Goal: Find specific page/section: Find specific page/section

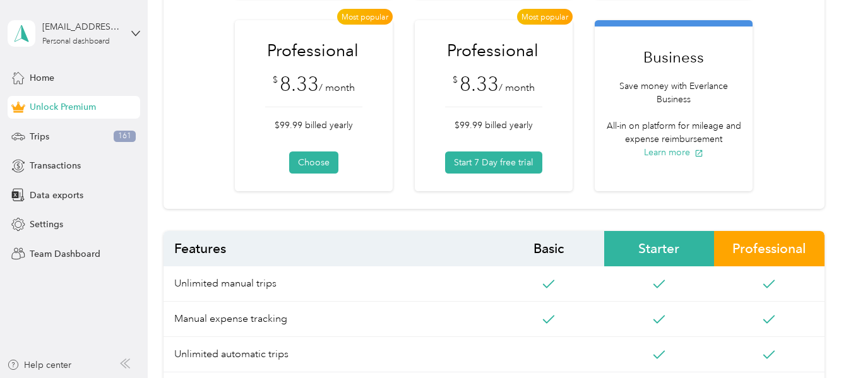
scroll to position [316, 0]
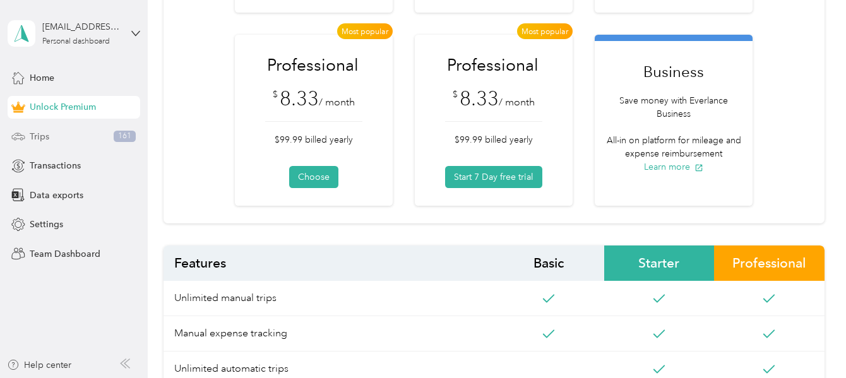
click at [120, 136] on span "161" at bounding box center [125, 136] width 22 height 11
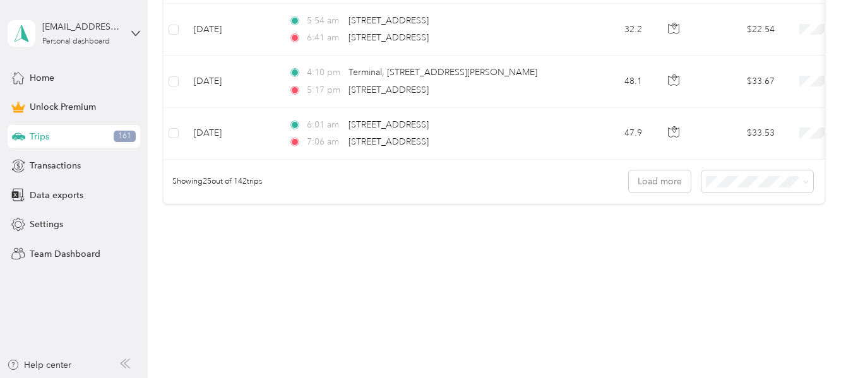
scroll to position [1478, 0]
click at [652, 180] on button "Load more" at bounding box center [660, 182] width 62 height 22
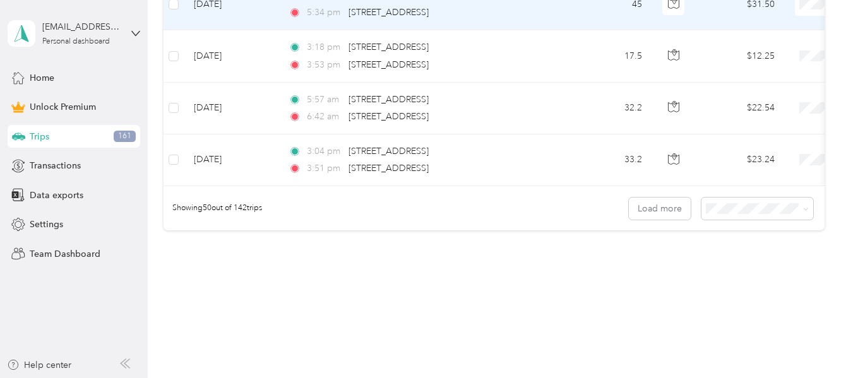
scroll to position [2741, 0]
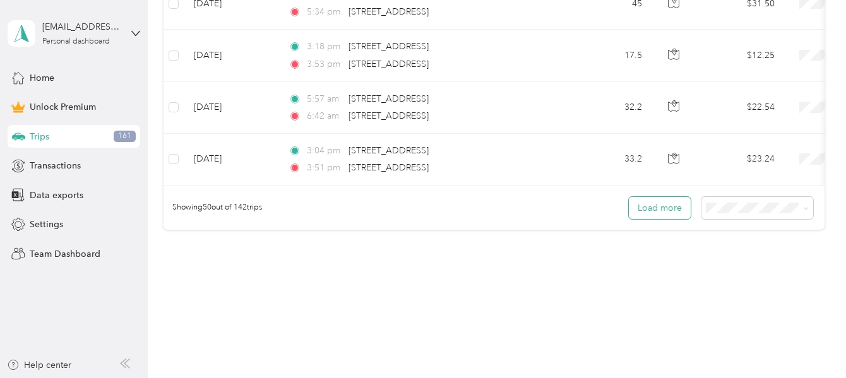
click at [666, 219] on button "Load more" at bounding box center [660, 208] width 62 height 22
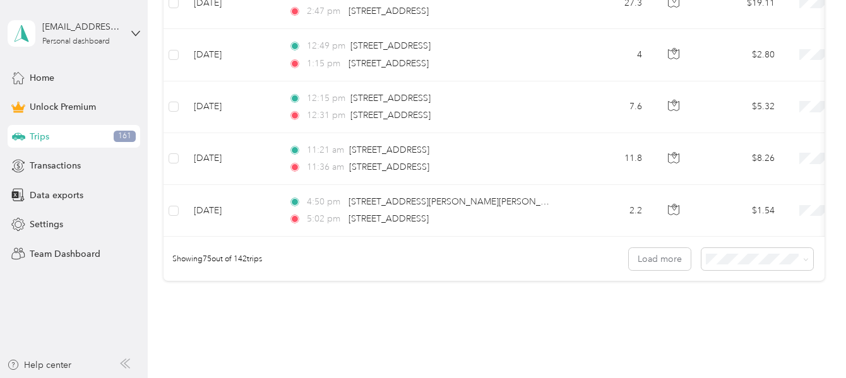
scroll to position [4076, 0]
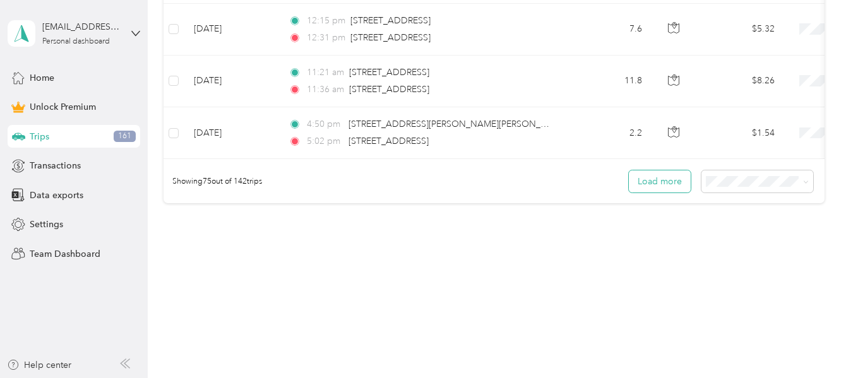
click at [659, 181] on button "Load more" at bounding box center [660, 182] width 62 height 22
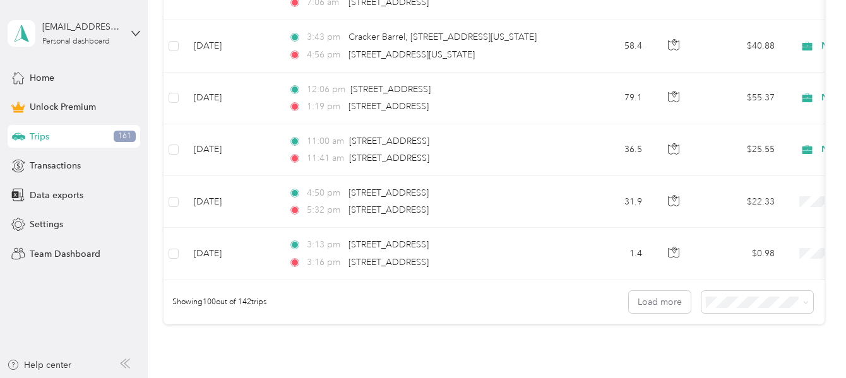
scroll to position [5374, 0]
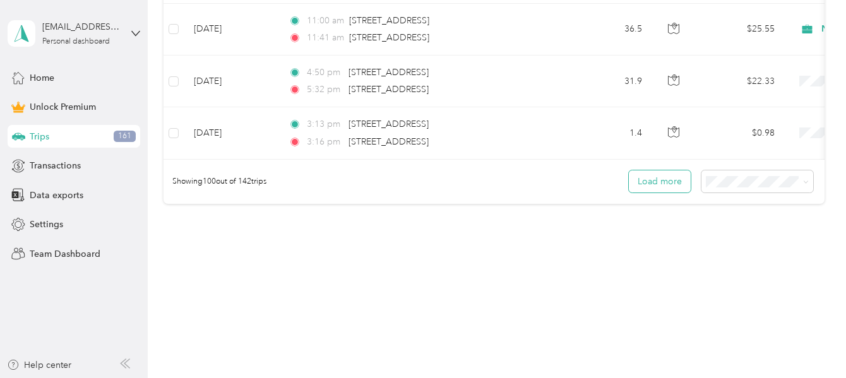
click at [647, 184] on button "Load more" at bounding box center [660, 182] width 62 height 22
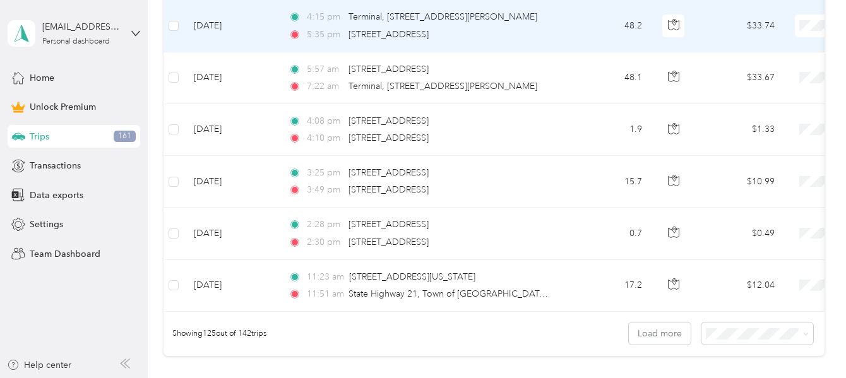
scroll to position [6673, 0]
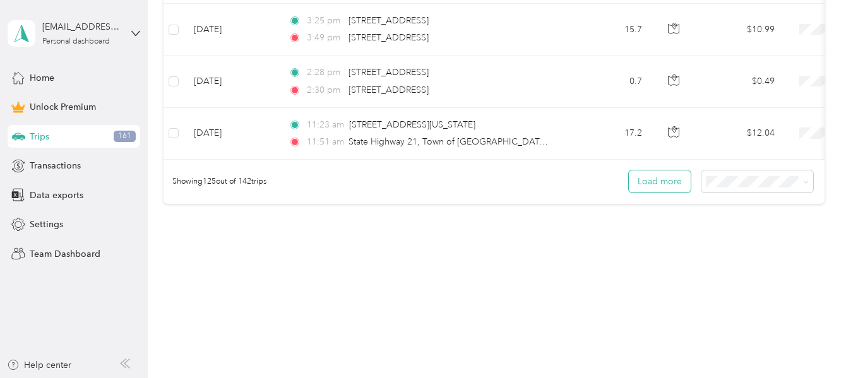
click at [661, 174] on button "Load more" at bounding box center [660, 182] width 62 height 22
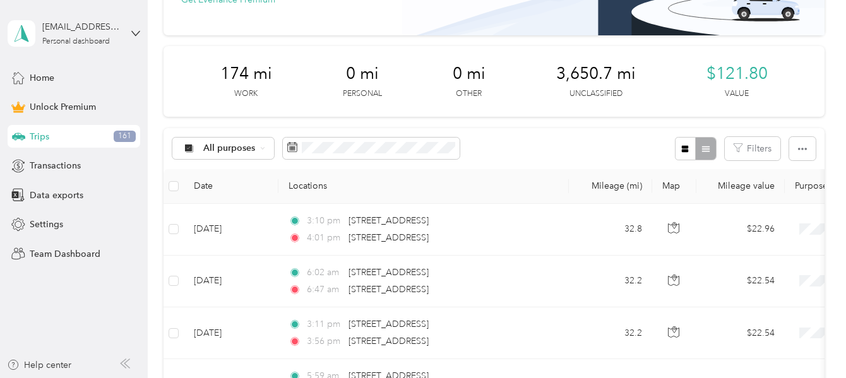
scroll to position [0, 0]
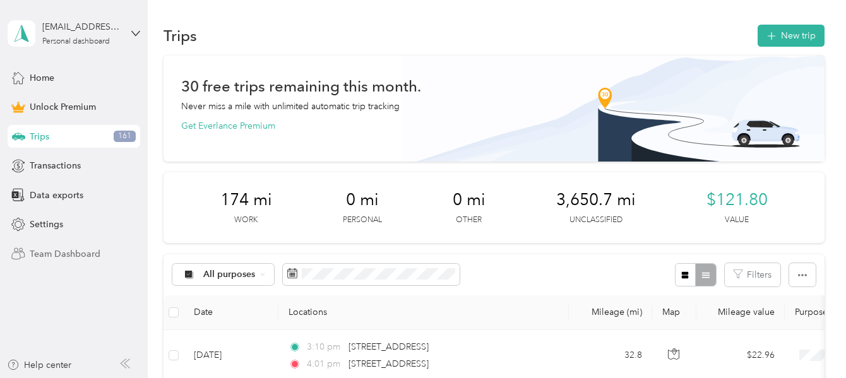
click at [66, 249] on span "Team Dashboard" at bounding box center [65, 254] width 71 height 13
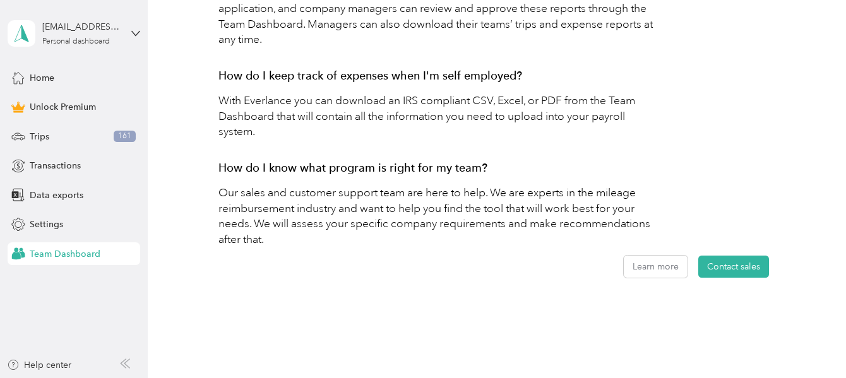
scroll to position [758, 0]
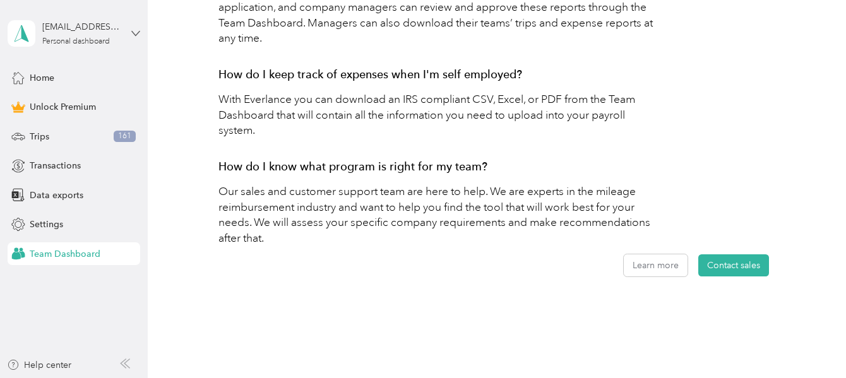
click at [134, 29] on icon at bounding box center [135, 33] width 9 height 9
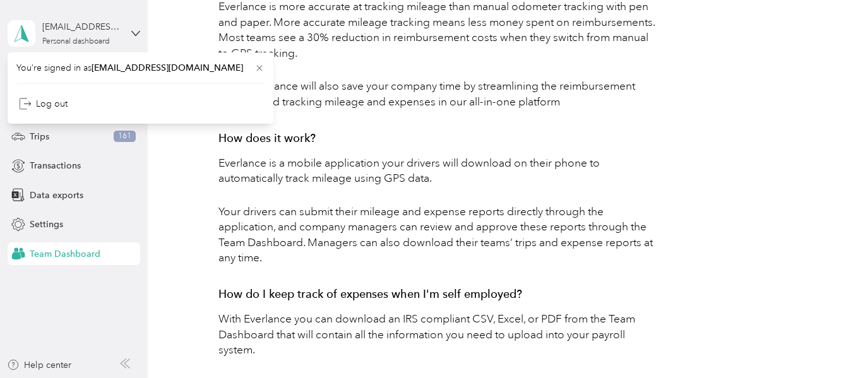
scroll to position [568, 0]
